Goal: Find specific page/section: Find specific page/section

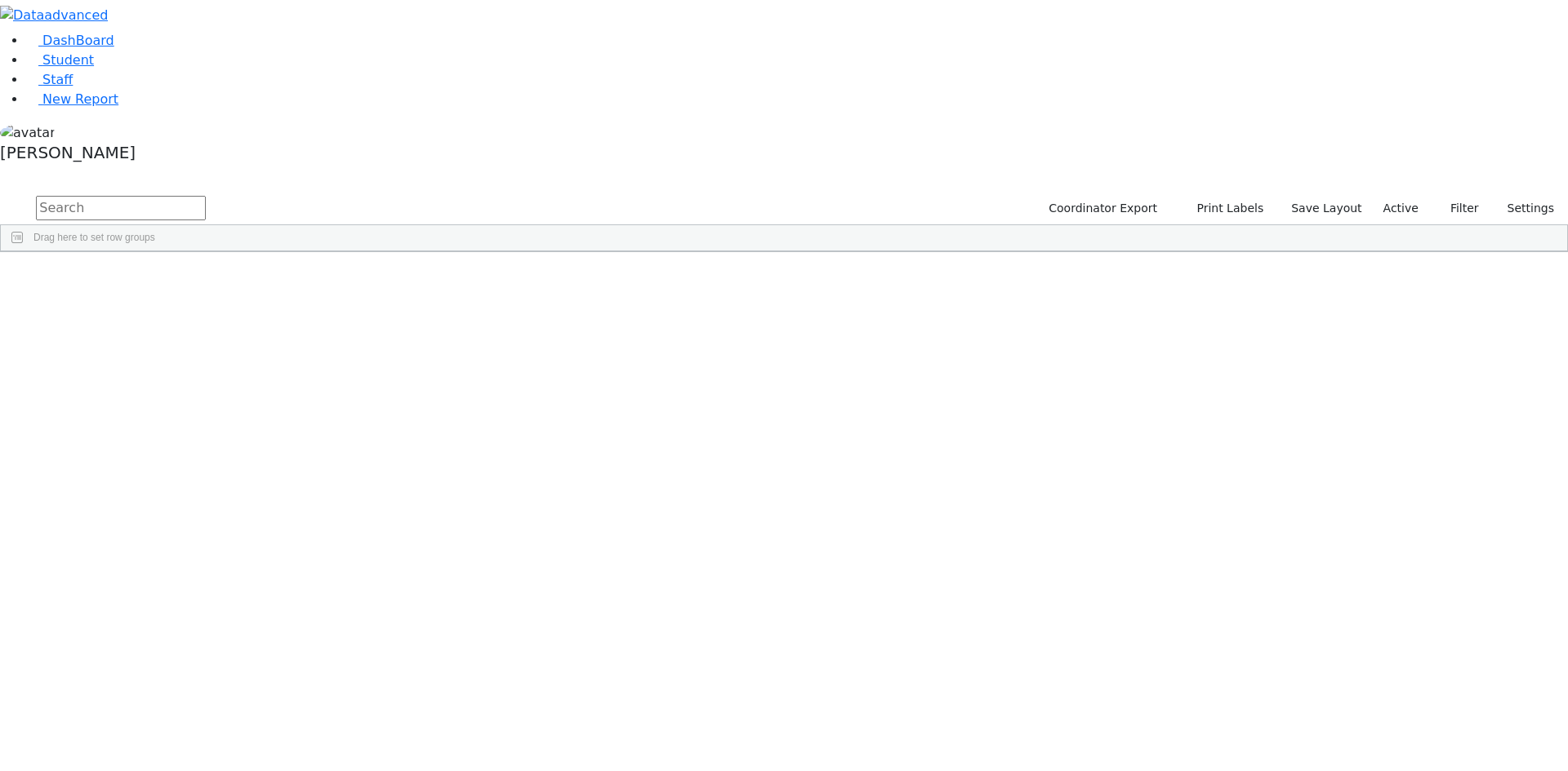
click at [1330, 258] on span at bounding box center [1323, 264] width 13 height 13
click at [1239, 260] on span "filter" at bounding box center [1232, 267] width 13 height 13
click at [1199, 354] on input "checkbox" at bounding box center [1192, 360] width 13 height 13
click at [1199, 409] on input "checkbox" at bounding box center [1192, 415] width 13 height 13
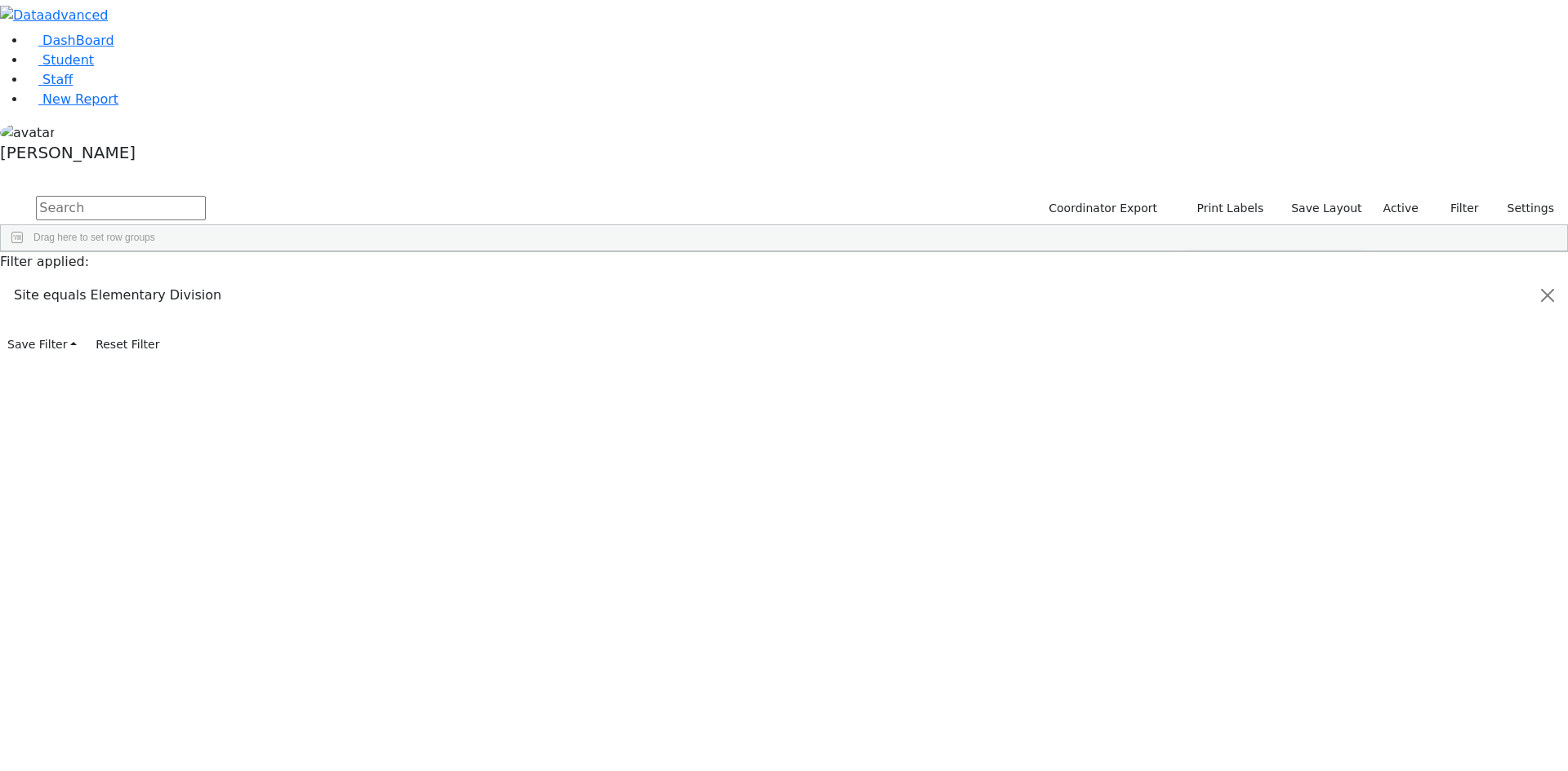
scroll to position [163, 0]
click at [1199, 406] on input "checkbox" at bounding box center [1192, 412] width 13 height 13
click at [1199, 354] on input "checkbox" at bounding box center [1192, 360] width 13 height 13
click at [21, 169] on button "button" at bounding box center [10, 174] width 21 height 11
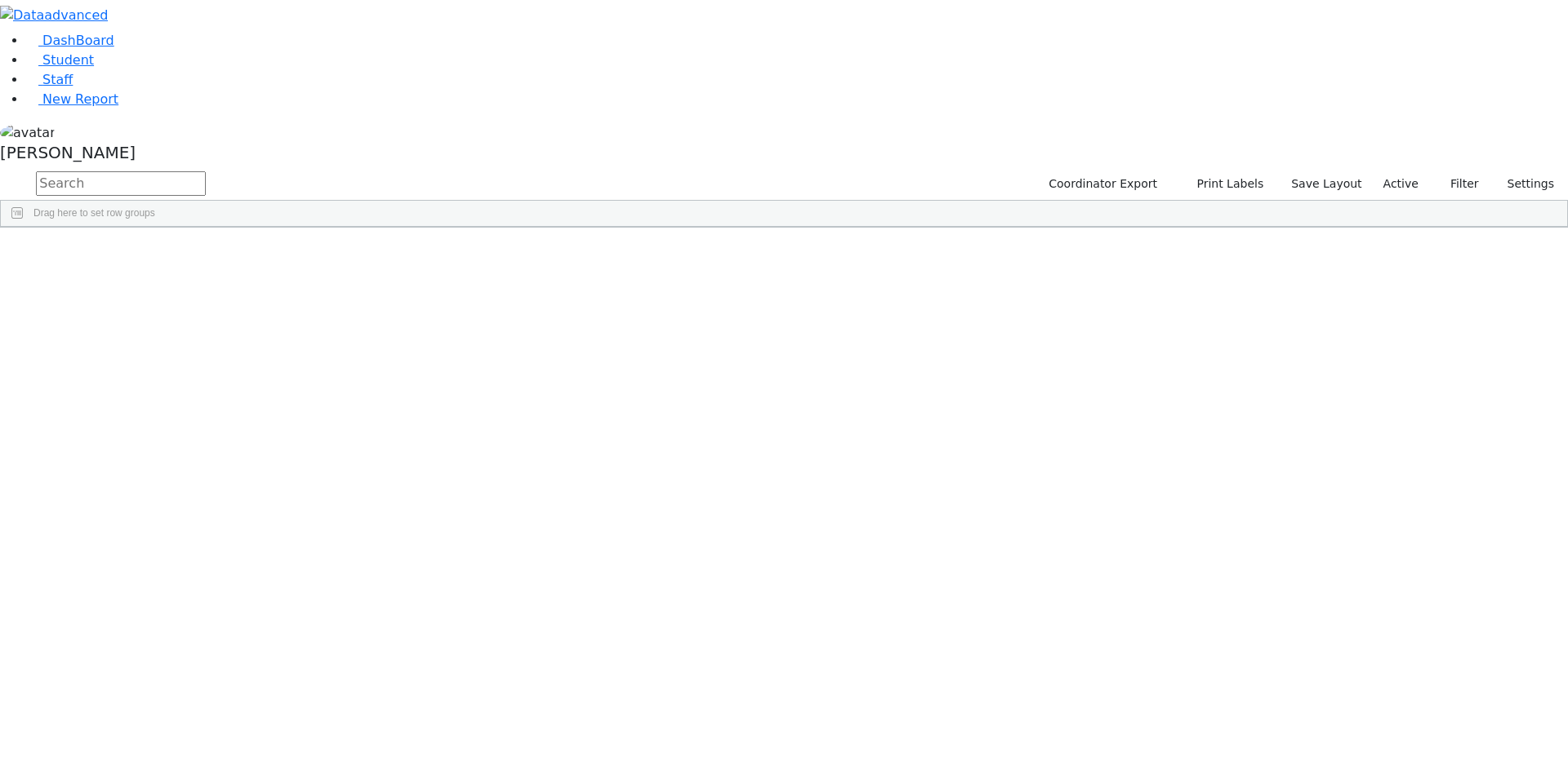
click at [1330, 236] on span at bounding box center [1323, 240] width 13 height 13
click at [1239, 237] on span "filter" at bounding box center [1232, 242] width 13 height 13
click at [1330, 234] on span at bounding box center [1323, 240] width 13 height 13
click at [1199, 330] on input "checkbox" at bounding box center [1192, 335] width 13 height 13
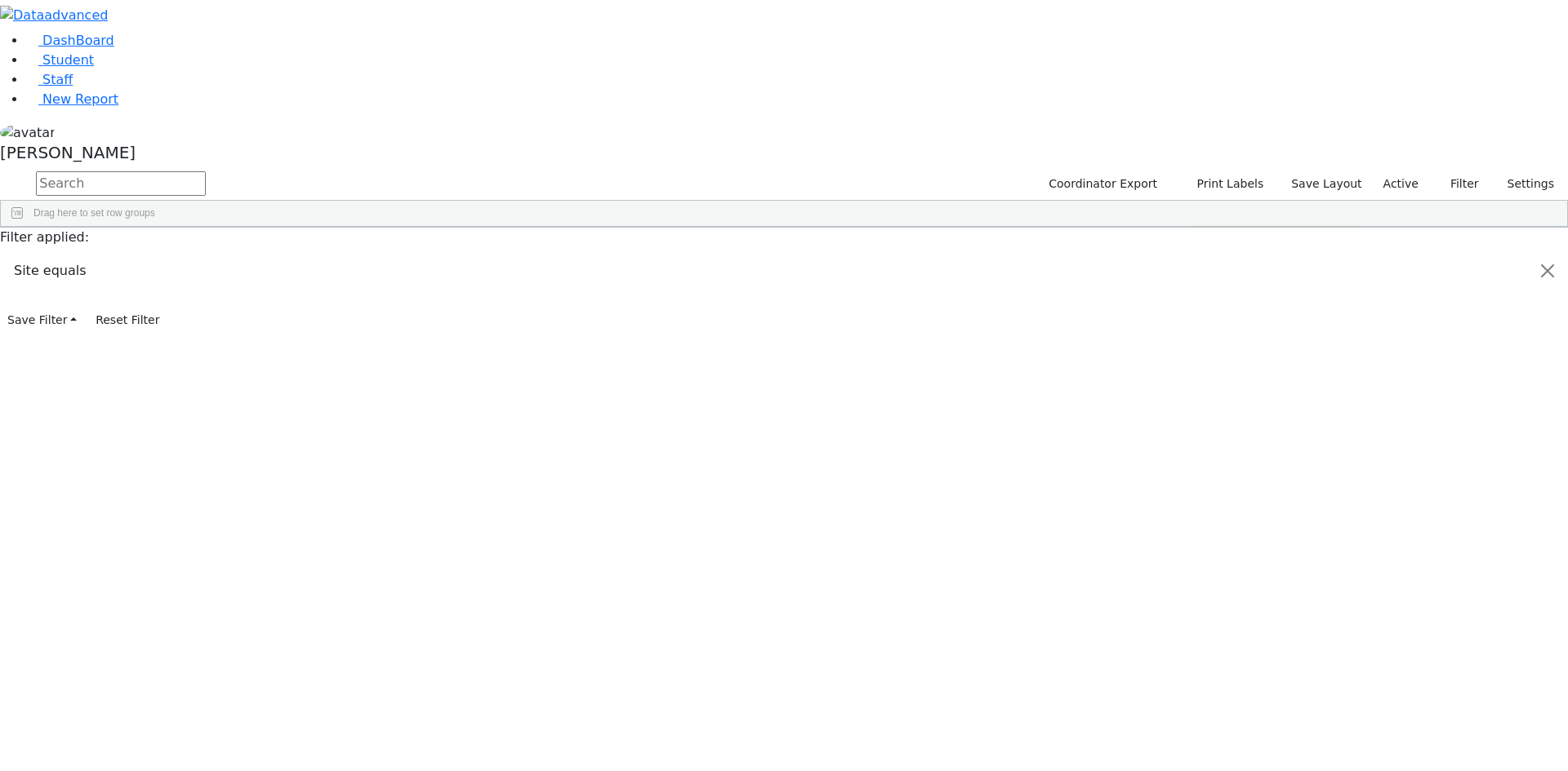
click at [1199, 384] on input "checkbox" at bounding box center [1192, 390] width 13 height 13
click at [1199, 385] on input "checkbox" at bounding box center [1192, 388] width 13 height 13
click at [1199, 404] on input "checkbox" at bounding box center [1192, 407] width 13 height 13
click at [1199, 427] on input "checkbox" at bounding box center [1192, 427] width 13 height 13
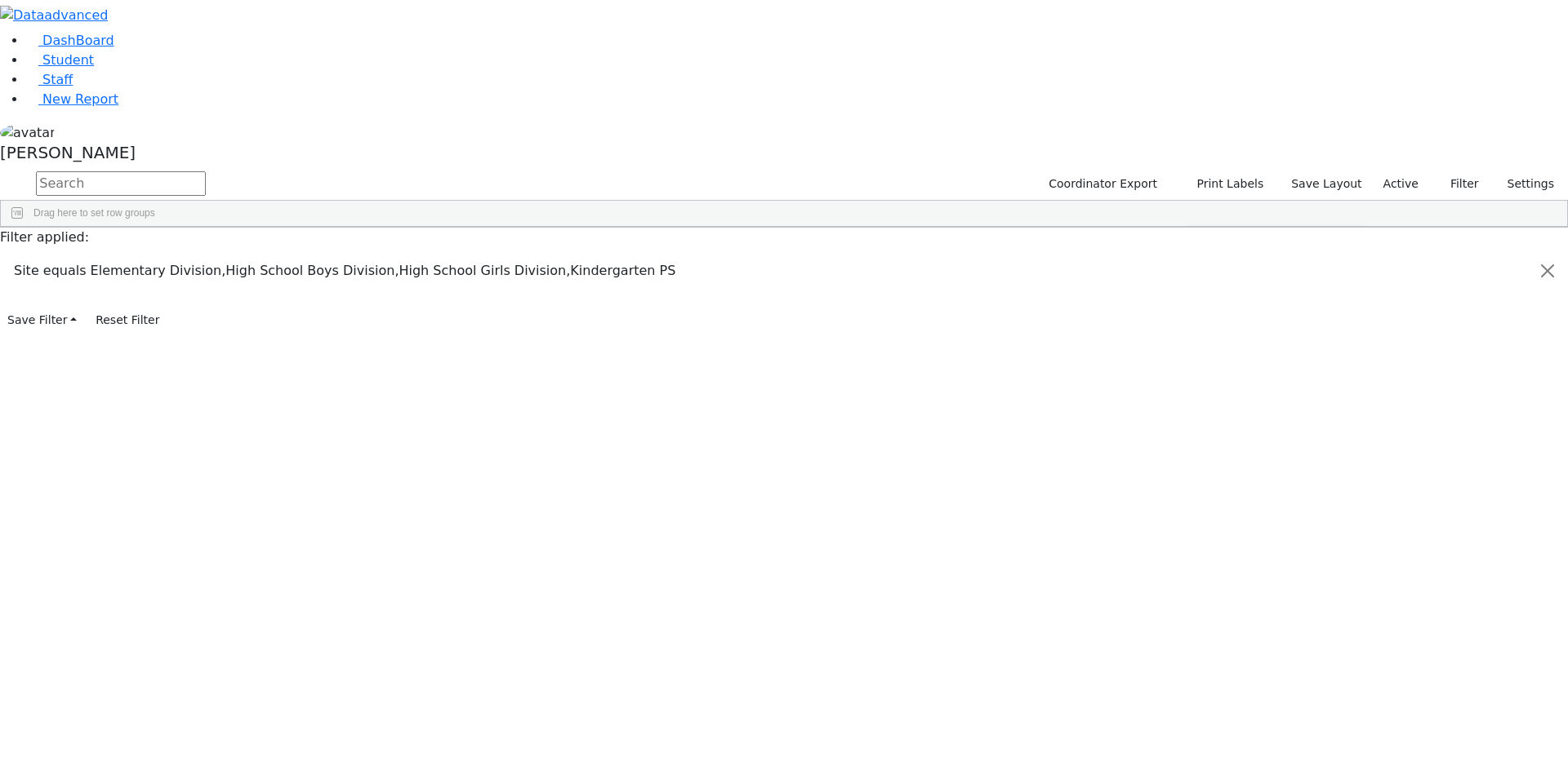
scroll to position [327, 0]
click at [1199, 382] on input "checkbox" at bounding box center [1192, 381] width 13 height 13
drag, startPoint x: 1302, startPoint y: 55, endPoint x: 1378, endPoint y: 8, distance: 89.4
click at [0, 0] on div "Students 186 A 24 K 24 W 24 A 24 K 24 W 24 A" at bounding box center [0, 0] width 0 height 0
